Goal: Task Accomplishment & Management: Manage account settings

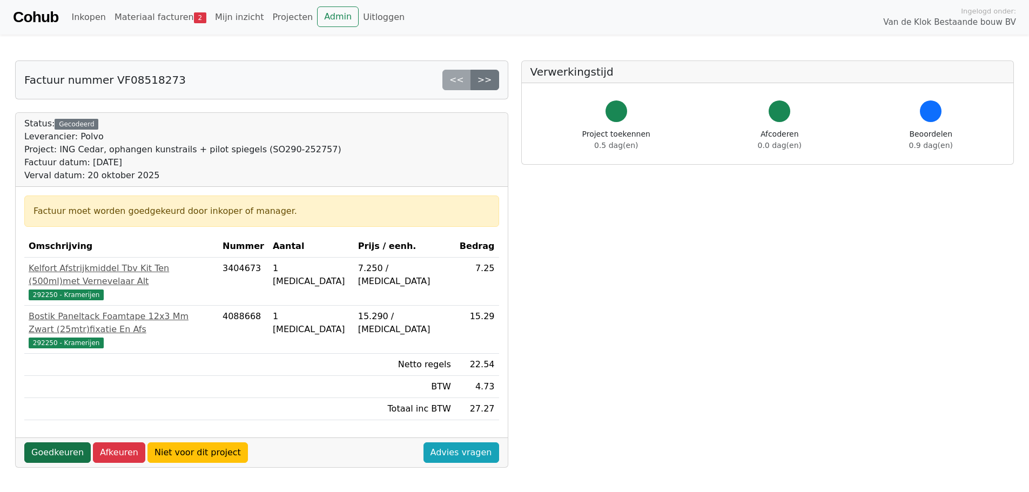
click at [45, 442] on link "Goedkeuren" at bounding box center [57, 452] width 66 height 21
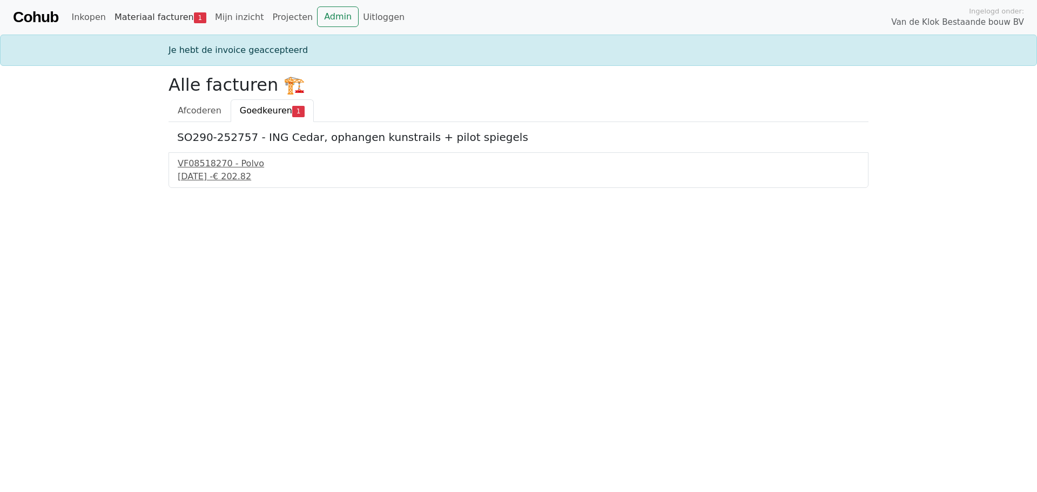
click at [142, 15] on link "Materiaal facturen 1" at bounding box center [160, 17] width 100 height 22
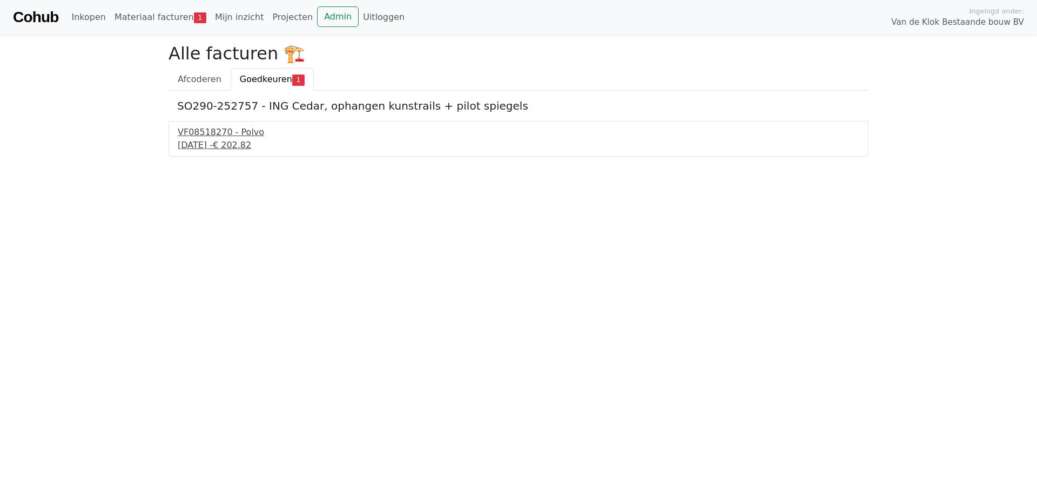
click at [210, 142] on div "29 september 2025 - € 202.82" at bounding box center [519, 145] width 682 height 13
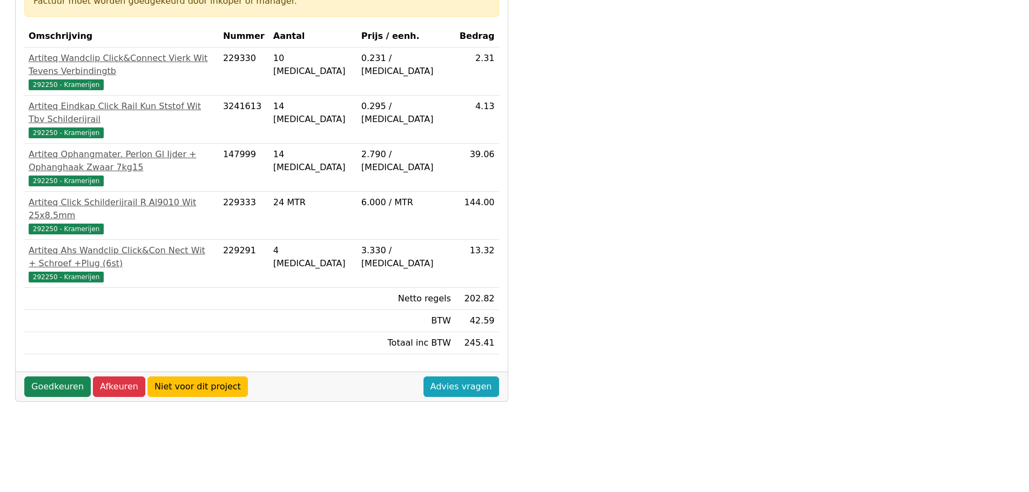
scroll to position [216, 0]
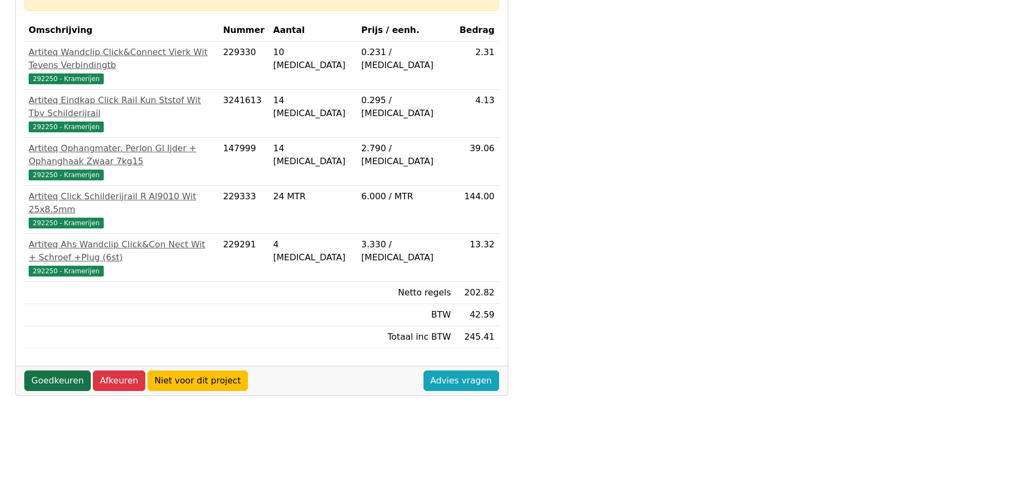
click at [47, 371] on link "Goedkeuren" at bounding box center [57, 381] width 66 height 21
